Goal: Task Accomplishment & Management: Manage account settings

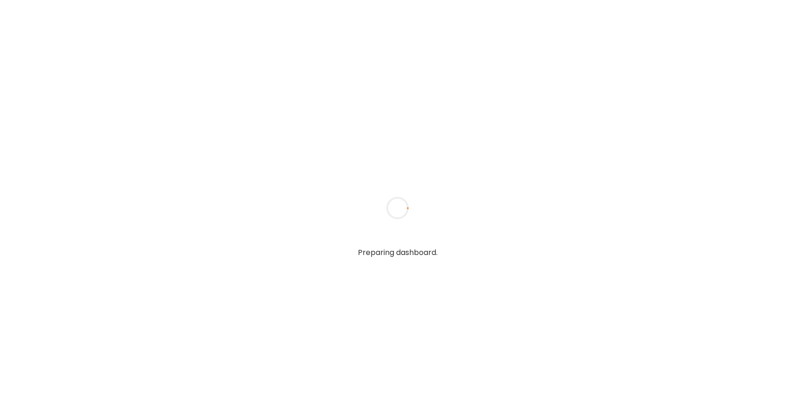
type textarea "**********"
type input "*****"
type input "**********"
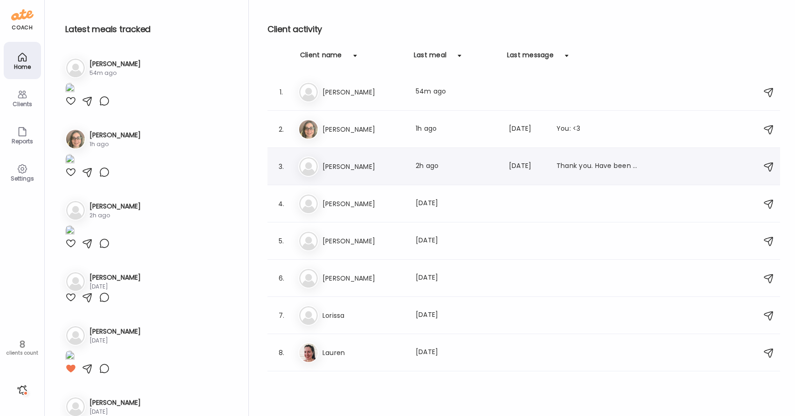
click at [355, 173] on div "Na [PERSON_NAME] Last meal: 2h ago Last message: [DATE] Thank you. Have been tr…" at bounding box center [525, 167] width 454 height 20
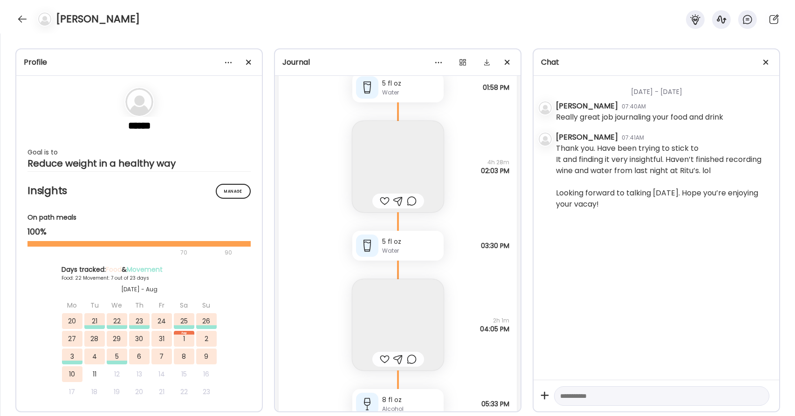
scroll to position [34221, 0]
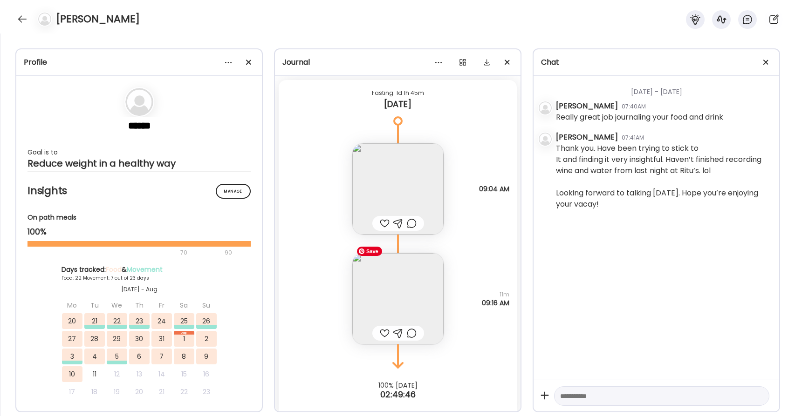
click at [386, 291] on img at bounding box center [397, 298] width 91 height 91
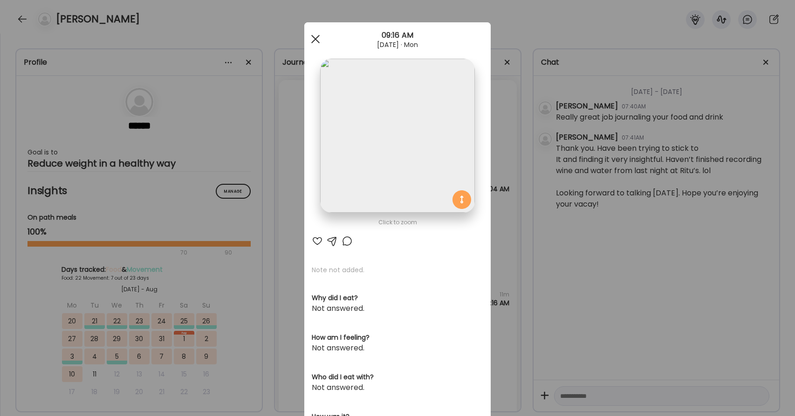
click at [315, 40] on span at bounding box center [315, 39] width 8 height 8
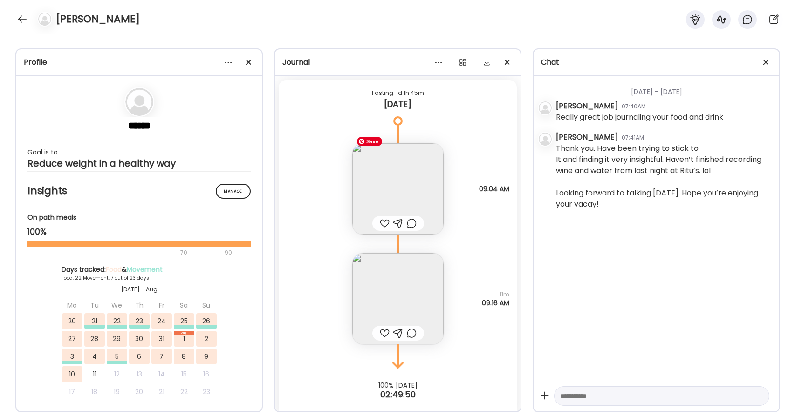
click at [378, 158] on img at bounding box center [397, 188] width 91 height 91
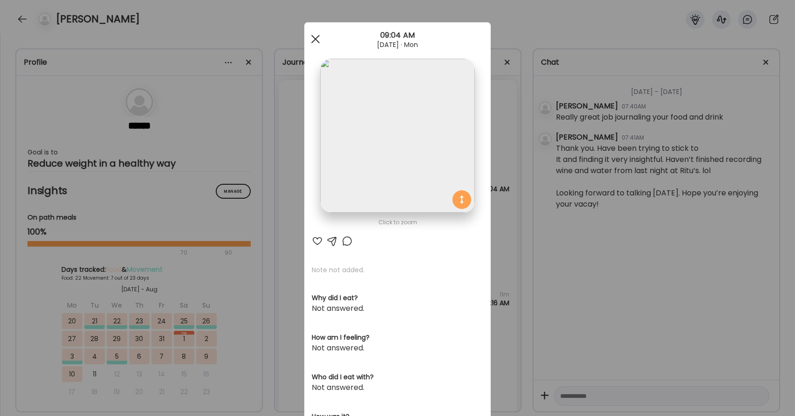
click at [316, 38] on span at bounding box center [315, 39] width 8 height 8
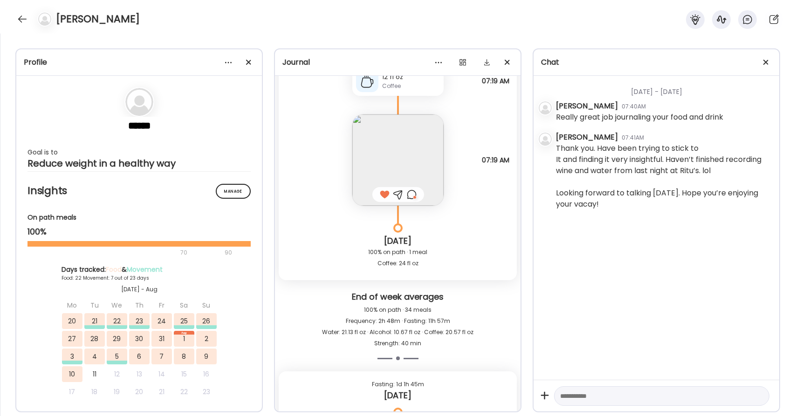
scroll to position [33922, 0]
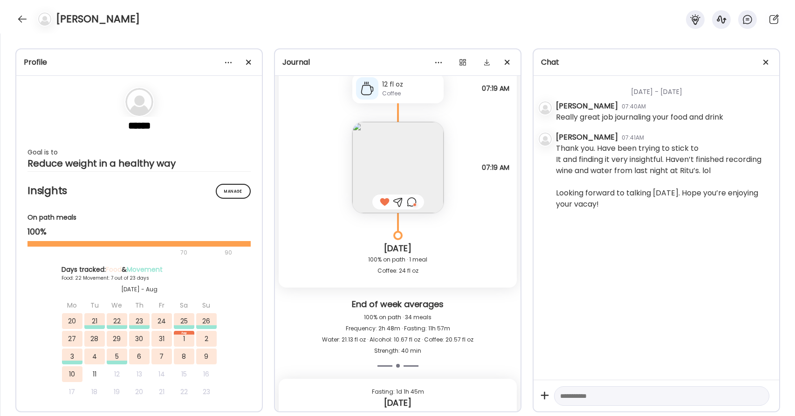
click at [414, 197] on div at bounding box center [412, 202] width 10 height 11
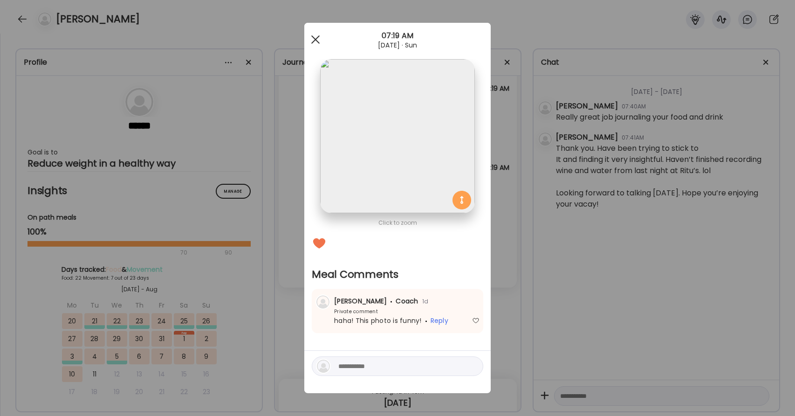
click at [315, 34] on div at bounding box center [315, 39] width 19 height 19
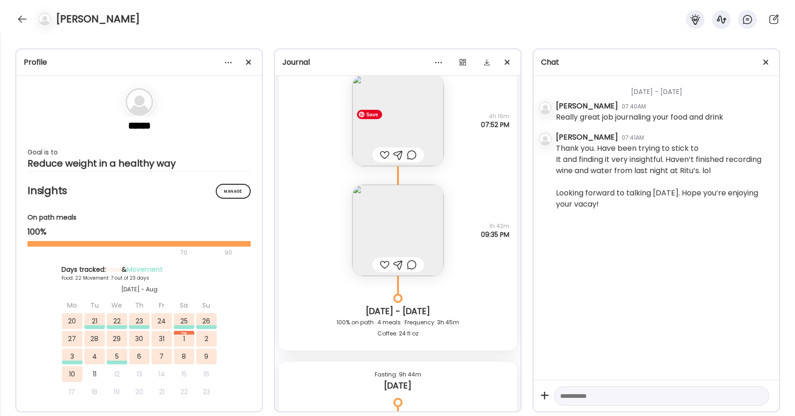
scroll to position [33519, 0]
click at [399, 210] on img at bounding box center [397, 233] width 91 height 91
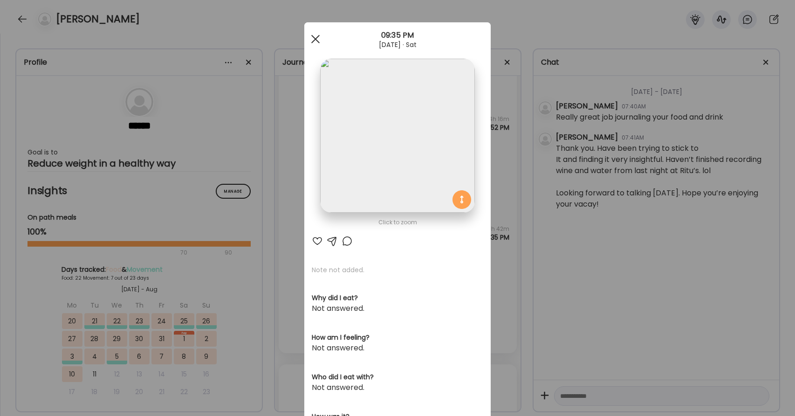
click at [313, 38] on span at bounding box center [315, 39] width 8 height 8
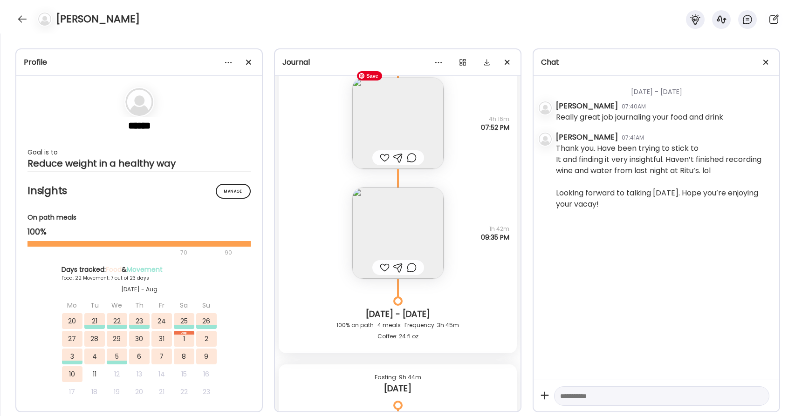
click at [390, 107] on img at bounding box center [397, 123] width 91 height 91
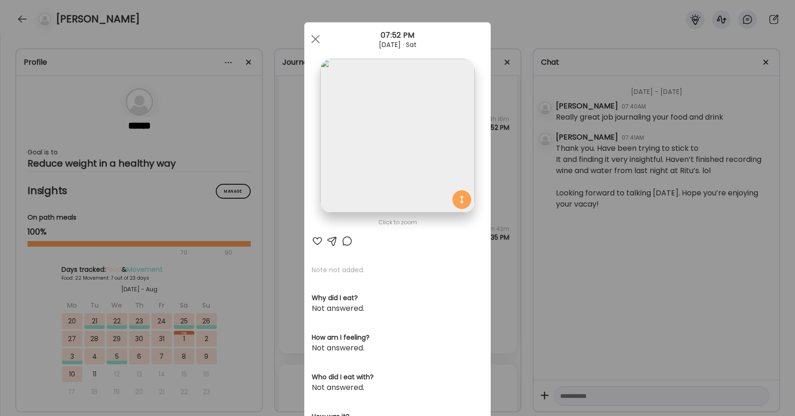
click at [315, 245] on div at bounding box center [317, 241] width 11 height 11
click at [314, 40] on span at bounding box center [315, 39] width 8 height 8
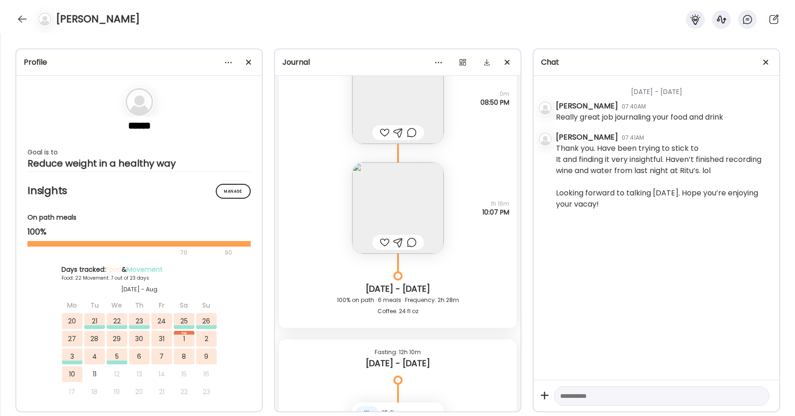
scroll to position [32875, 0]
click at [25, 20] on div at bounding box center [22, 19] width 15 height 15
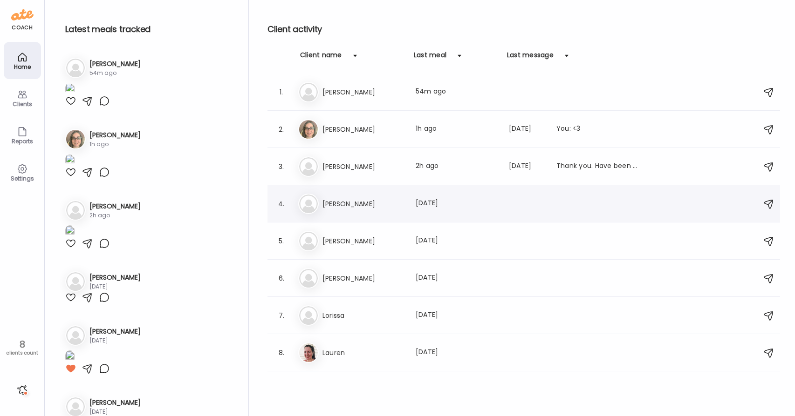
click at [343, 201] on h3 "[PERSON_NAME]" at bounding box center [363, 203] width 82 height 11
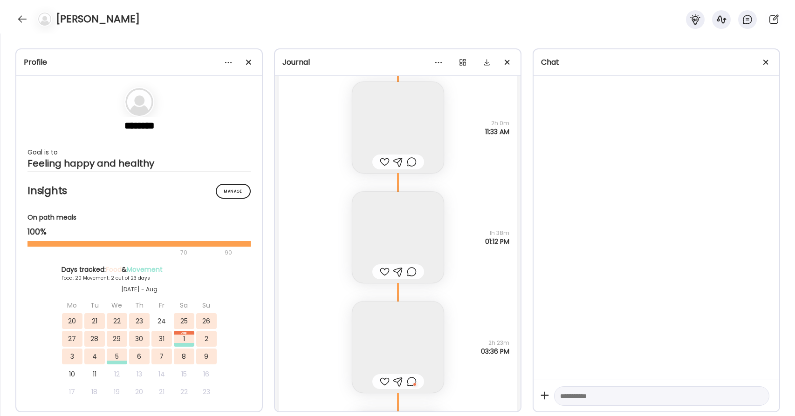
scroll to position [22235, 0]
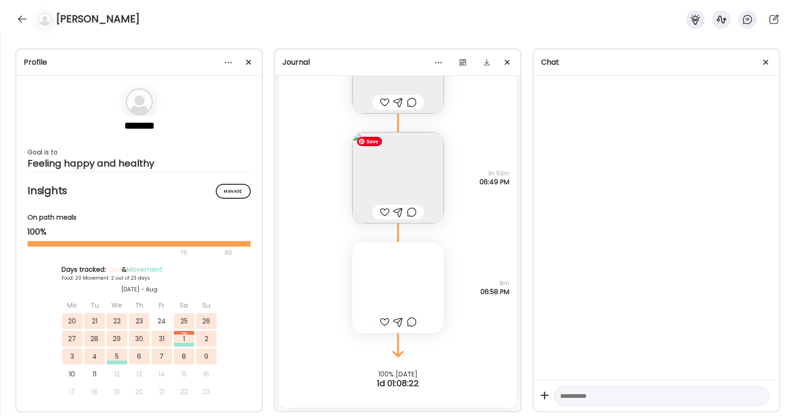
click at [417, 170] on img at bounding box center [397, 177] width 91 height 91
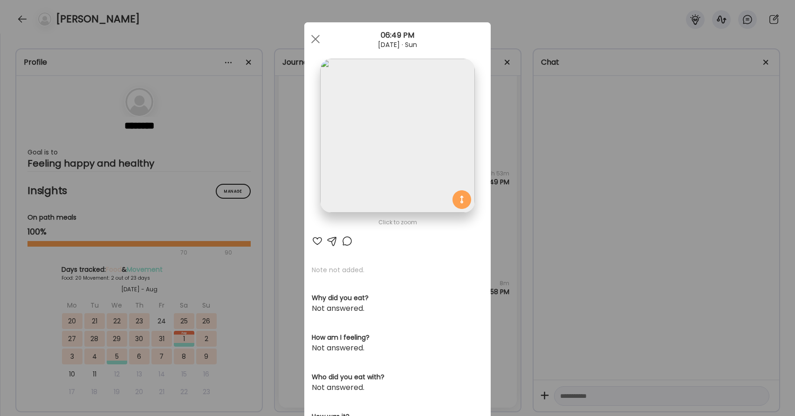
click at [316, 242] on div at bounding box center [317, 241] width 11 height 11
click at [317, 37] on span at bounding box center [315, 39] width 8 height 8
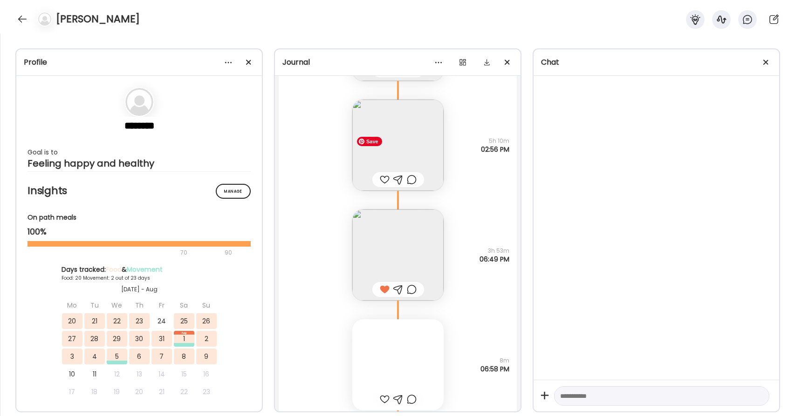
scroll to position [22157, 0]
click at [412, 132] on img at bounding box center [397, 146] width 91 height 91
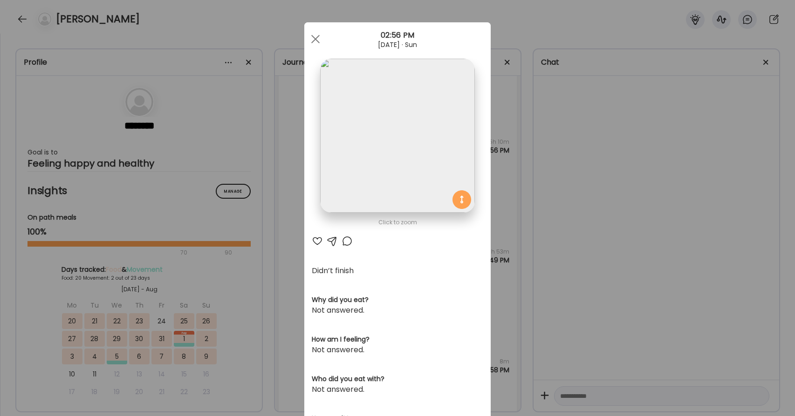
click at [314, 243] on div at bounding box center [317, 241] width 11 height 11
click at [316, 36] on div at bounding box center [315, 39] width 19 height 19
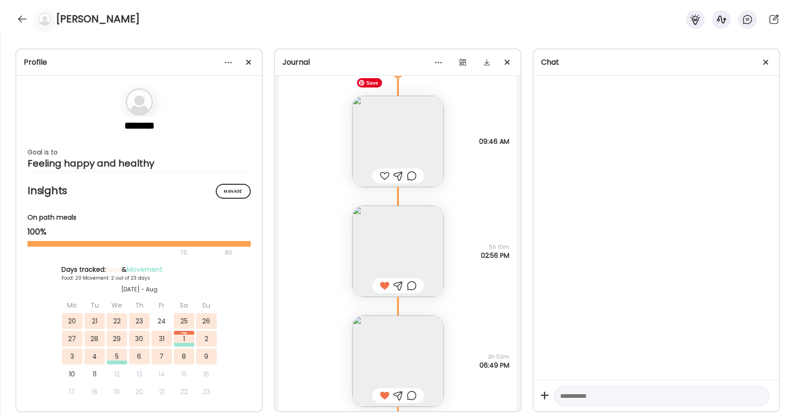
scroll to position [22048, 0]
click at [415, 138] on img at bounding box center [397, 144] width 91 height 91
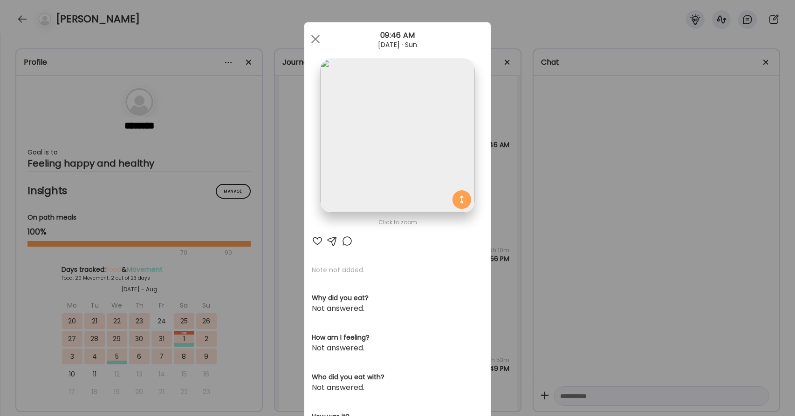
click at [318, 244] on div at bounding box center [317, 241] width 11 height 11
click at [317, 43] on div at bounding box center [315, 39] width 19 height 19
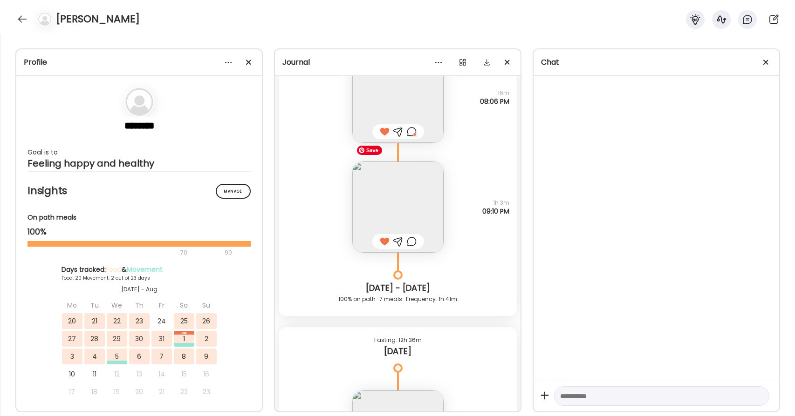
scroll to position [21740, 0]
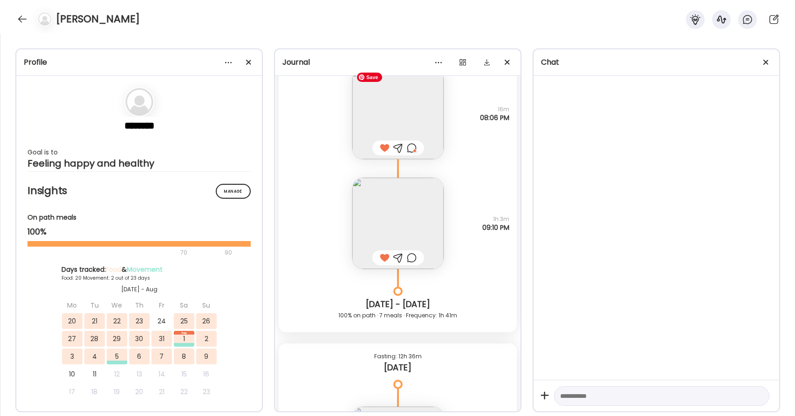
click at [411, 147] on div at bounding box center [412, 148] width 10 height 11
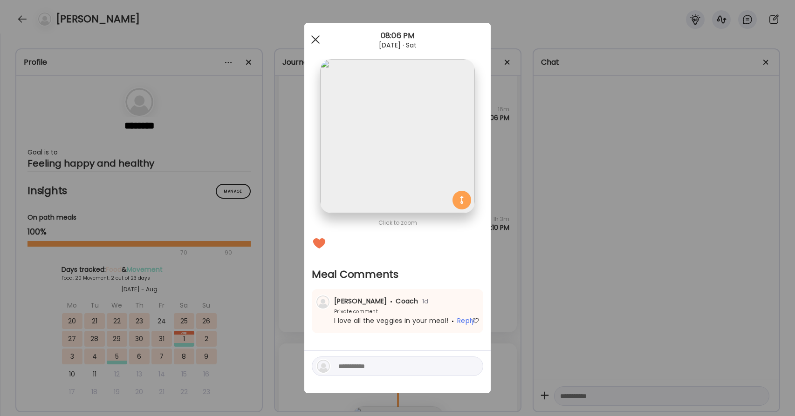
click at [313, 38] on div at bounding box center [315, 39] width 19 height 19
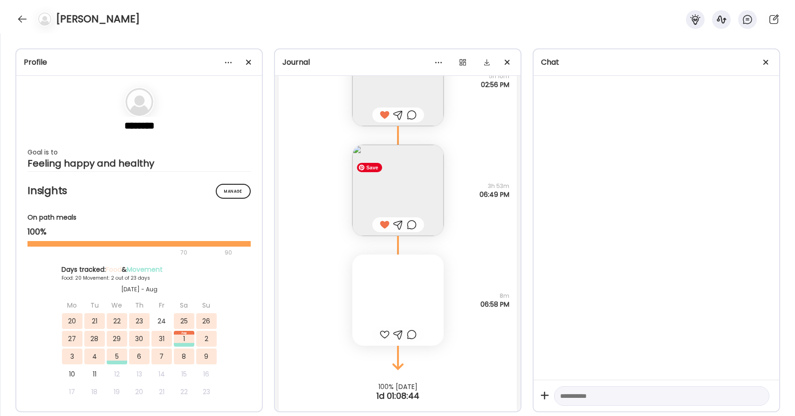
scroll to position [22235, 0]
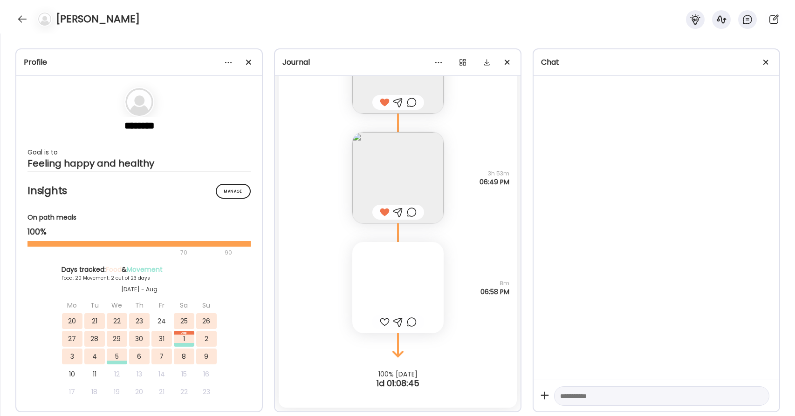
click at [415, 306] on div at bounding box center [397, 287] width 91 height 91
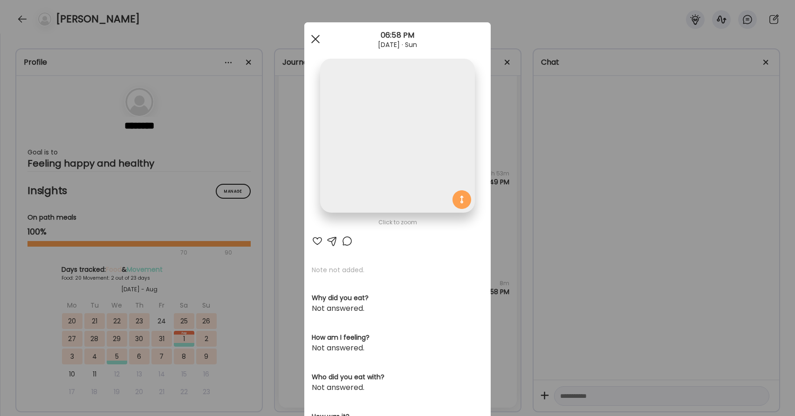
click at [316, 36] on div at bounding box center [315, 39] width 19 height 19
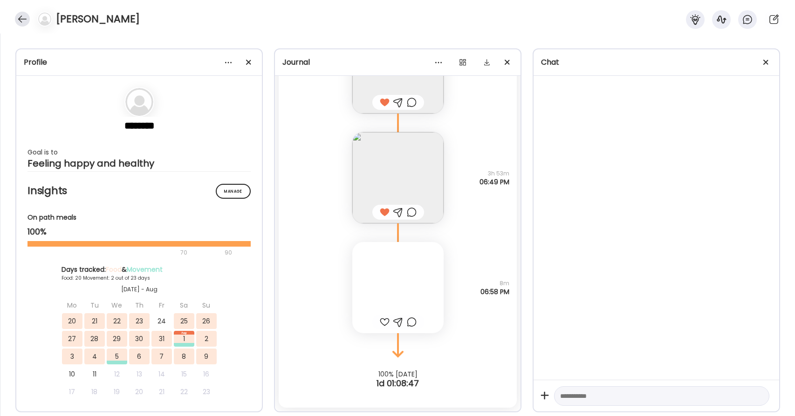
click at [21, 21] on div at bounding box center [22, 19] width 15 height 15
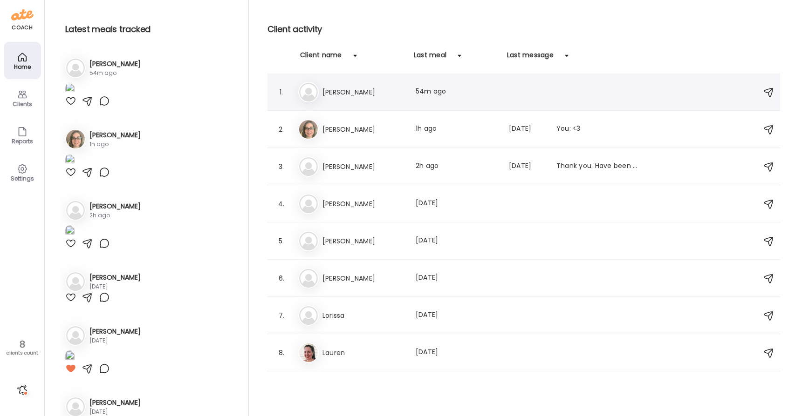
click at [381, 92] on h3 "[PERSON_NAME]" at bounding box center [363, 92] width 82 height 11
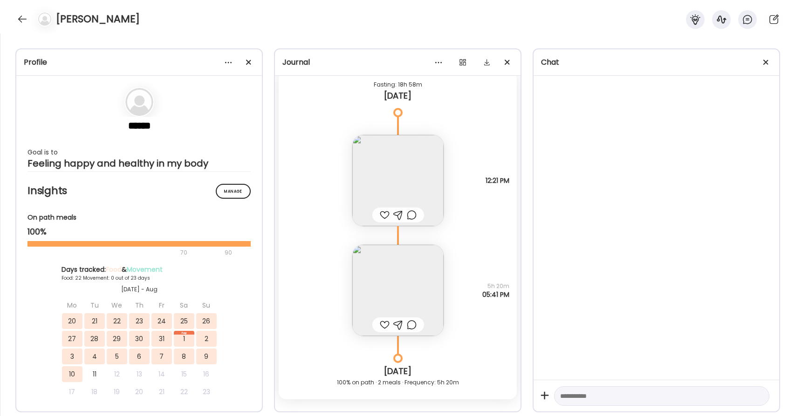
scroll to position [17044, 0]
click at [415, 172] on img at bounding box center [397, 181] width 91 height 91
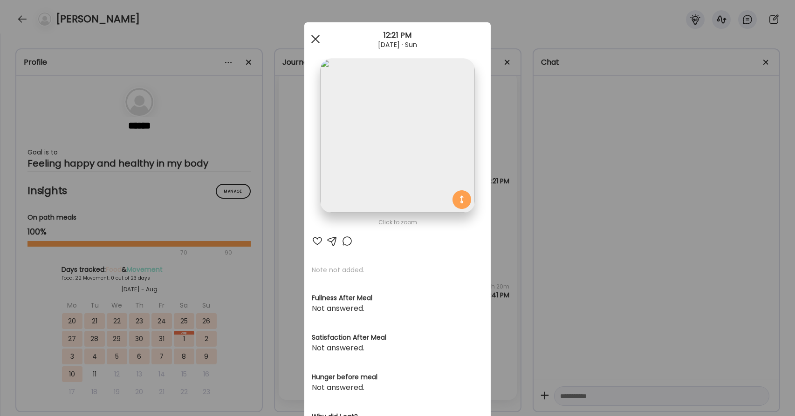
click at [314, 39] on span at bounding box center [315, 39] width 8 height 8
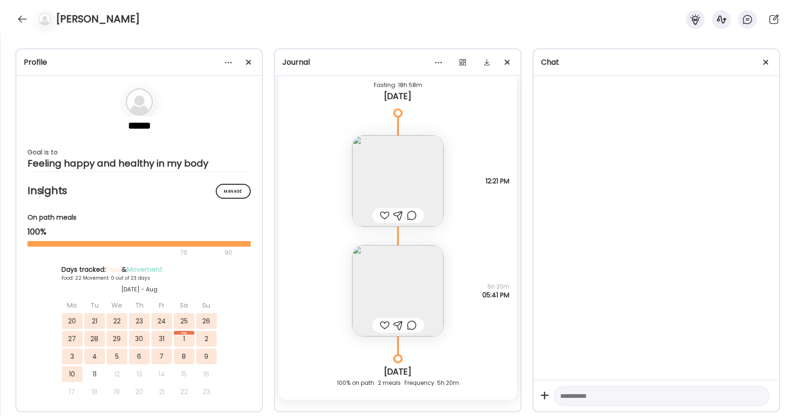
click at [19, 11] on div "[PERSON_NAME]" at bounding box center [397, 17] width 795 height 34
click at [24, 20] on div at bounding box center [22, 19] width 15 height 15
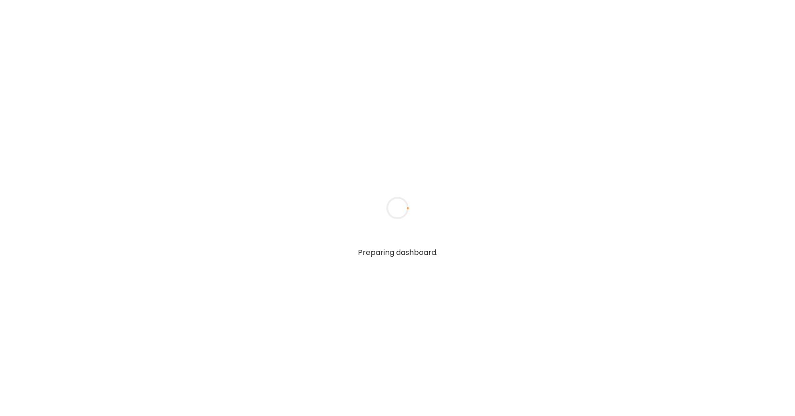
type textarea "**********"
type input "*****"
type input "**********"
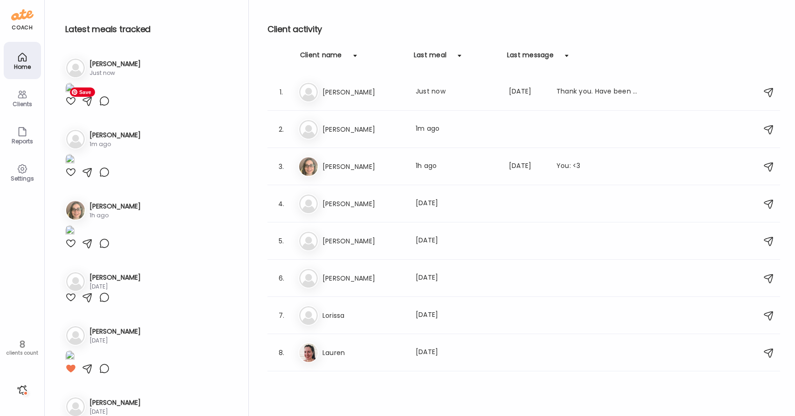
click at [75, 95] on img at bounding box center [69, 89] width 9 height 13
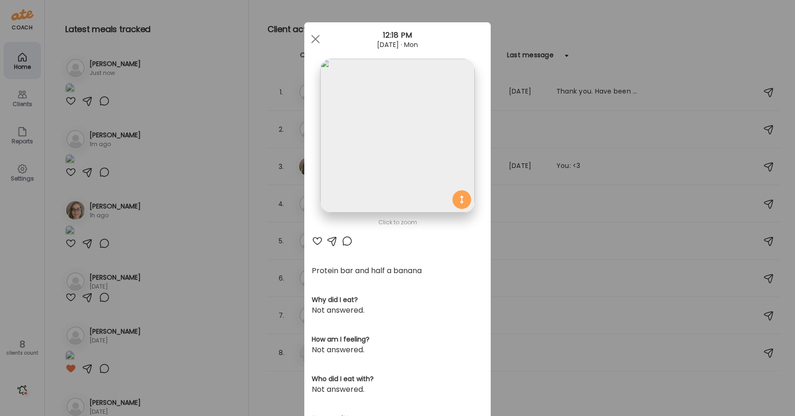
click at [315, 241] on div at bounding box center [317, 241] width 11 height 11
click at [315, 35] on div at bounding box center [315, 39] width 19 height 19
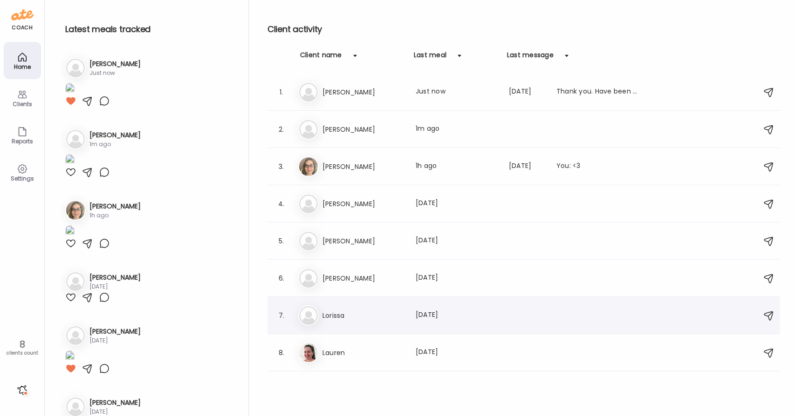
click at [337, 314] on h3 "Lorissa" at bounding box center [363, 315] width 82 height 11
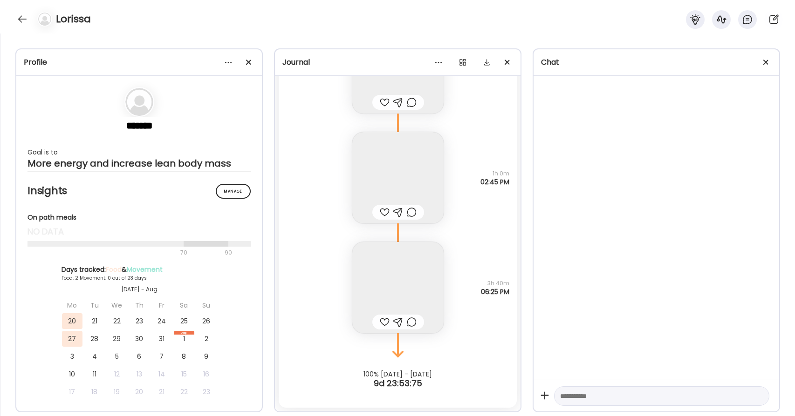
scroll to position [8343, 0]
click at [229, 61] on div at bounding box center [228, 62] width 19 height 19
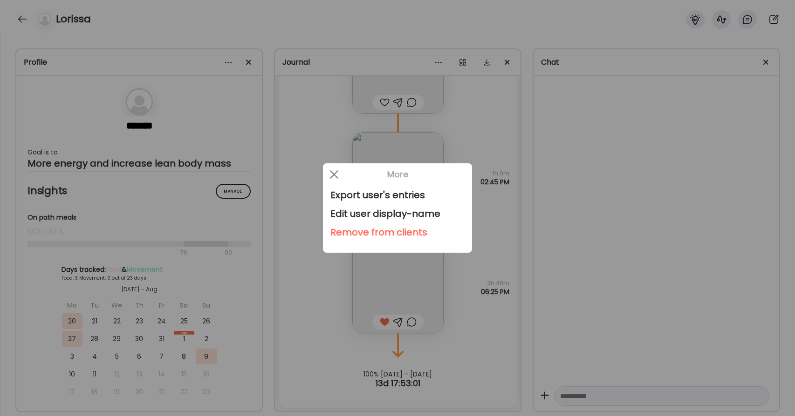
click at [377, 227] on div "Remove from clients" at bounding box center [397, 232] width 134 height 19
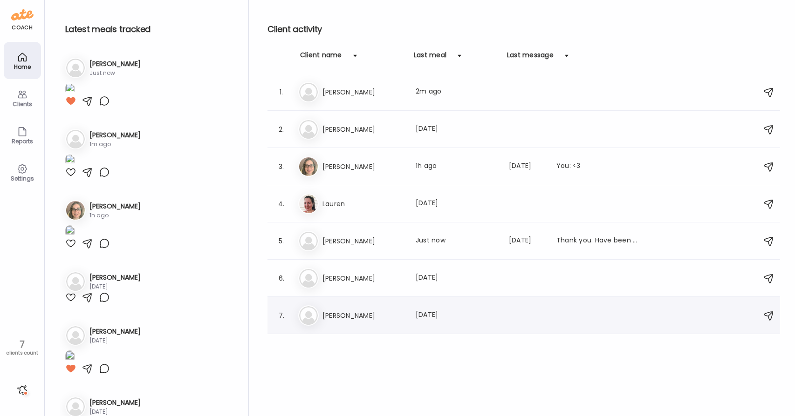
click at [378, 311] on h3 "[PERSON_NAME]" at bounding box center [363, 315] width 82 height 11
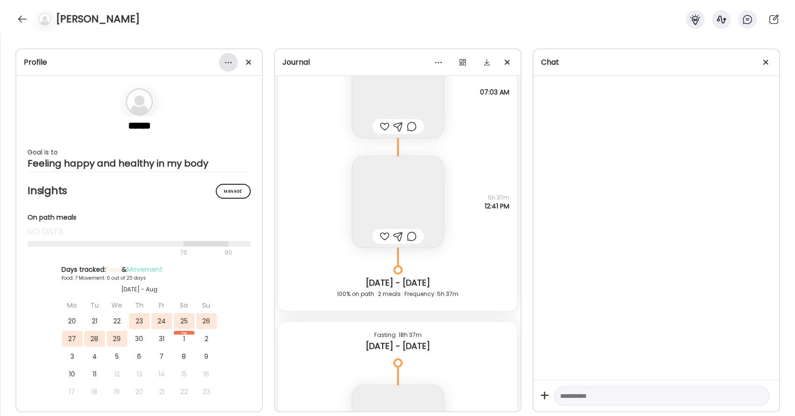
scroll to position [6312, 0]
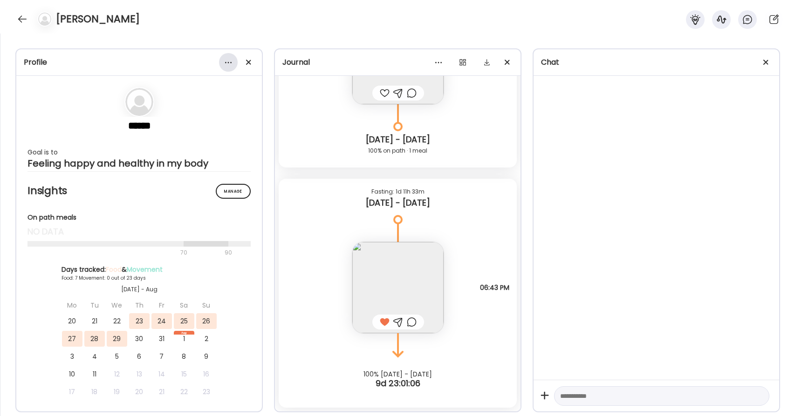
click at [223, 62] on div at bounding box center [228, 62] width 19 height 19
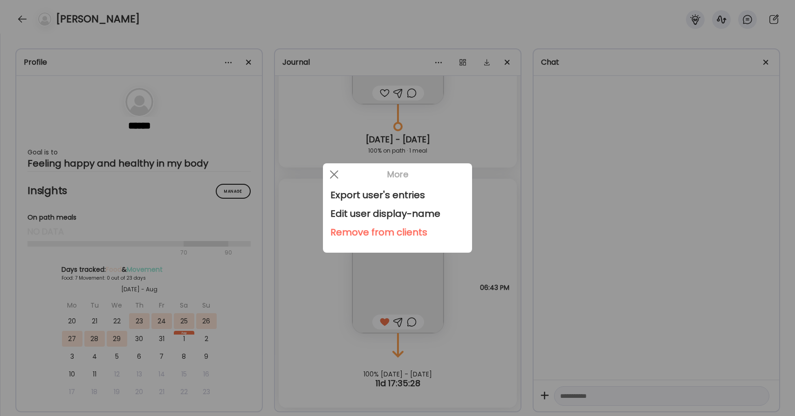
click at [338, 231] on div "Remove from clients" at bounding box center [397, 232] width 134 height 19
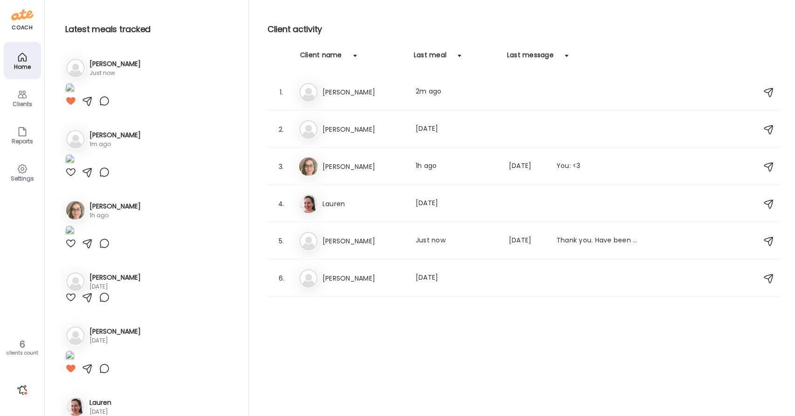
click at [20, 19] on img at bounding box center [22, 14] width 22 height 15
click at [332, 98] on div "Br Brenda Last meal: 2m ago" at bounding box center [525, 92] width 454 height 20
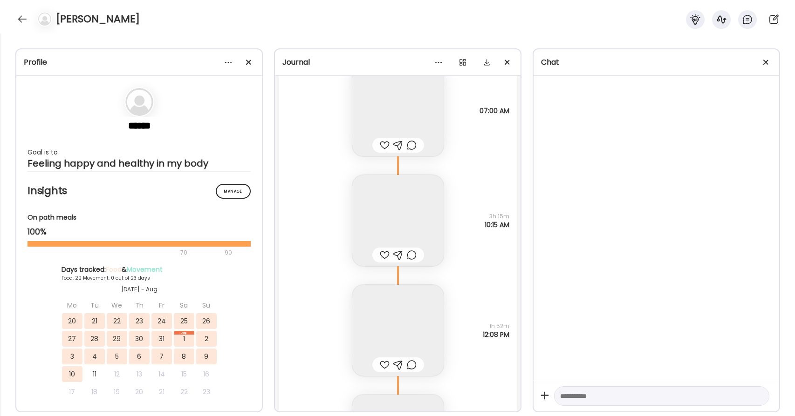
scroll to position [17554, 0]
